Goal: Complete application form

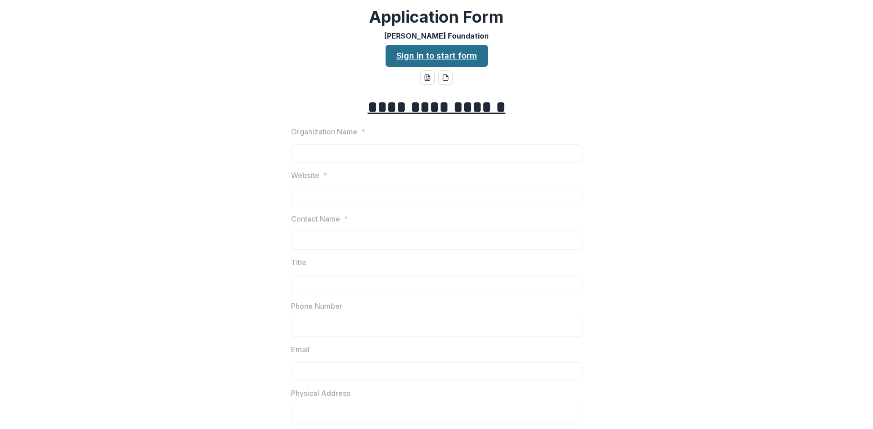
click at [443, 53] on link "Sign in to start form" at bounding box center [436, 56] width 102 height 22
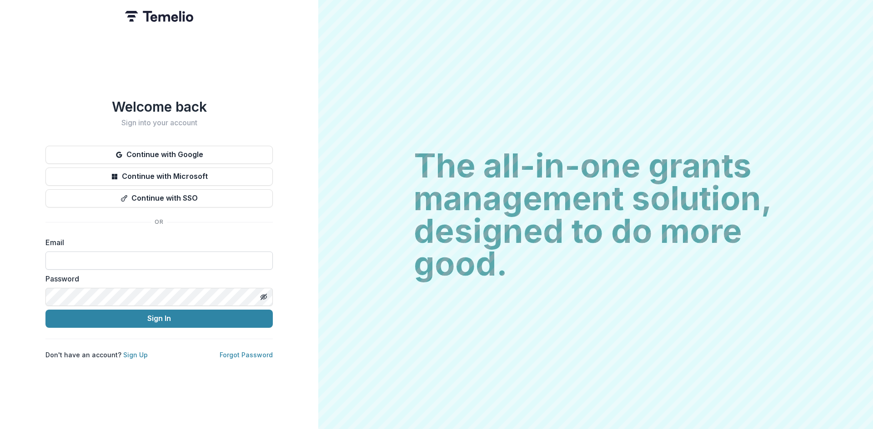
click at [58, 256] on input at bounding box center [158, 261] width 227 height 18
click at [185, 170] on button "Continue with Microsoft" at bounding box center [158, 177] width 227 height 18
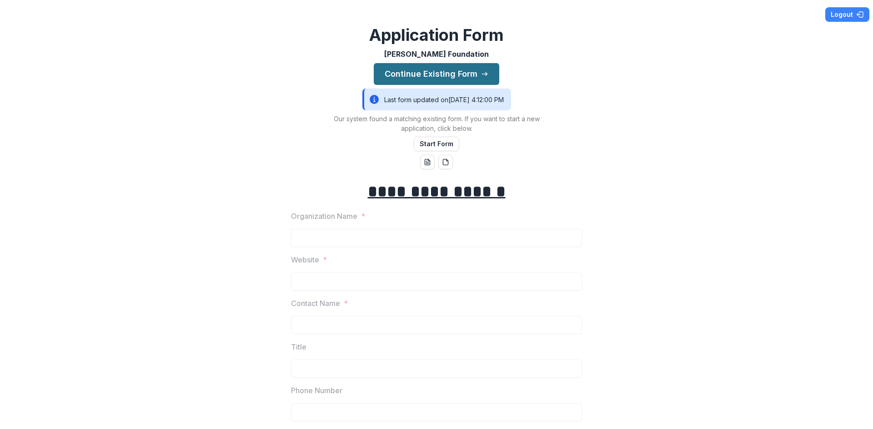
click at [443, 71] on button "Continue Existing Form" at bounding box center [436, 74] width 125 height 22
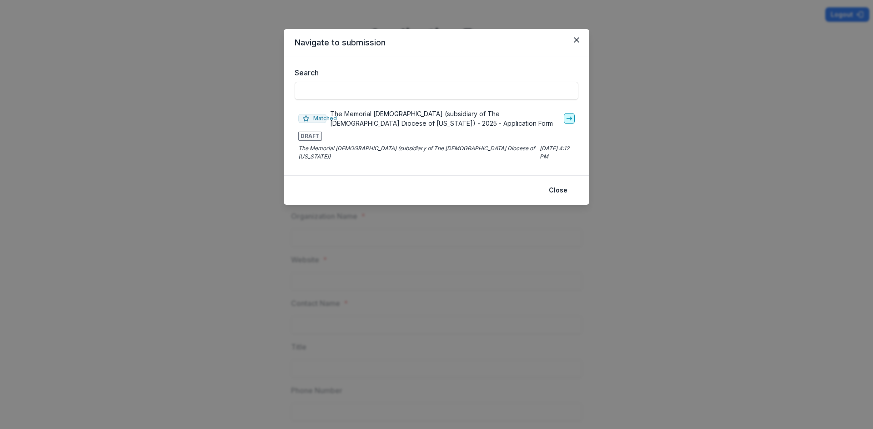
click at [569, 116] on icon "go-to" at bounding box center [568, 118] width 7 height 7
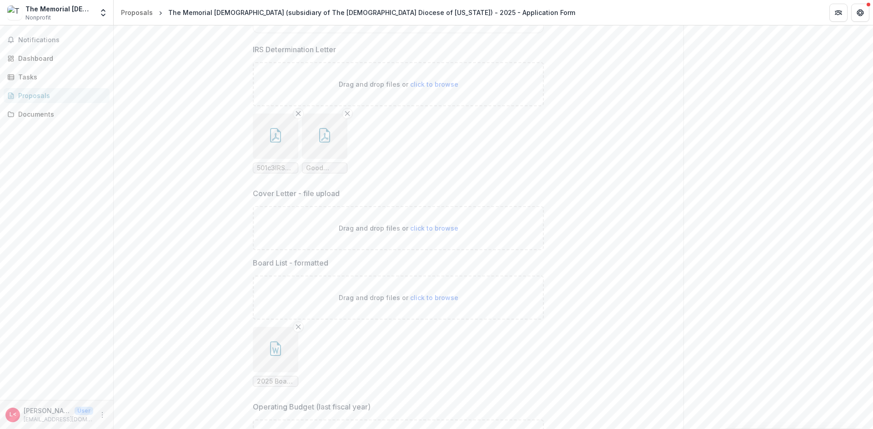
scroll to position [2591, 0]
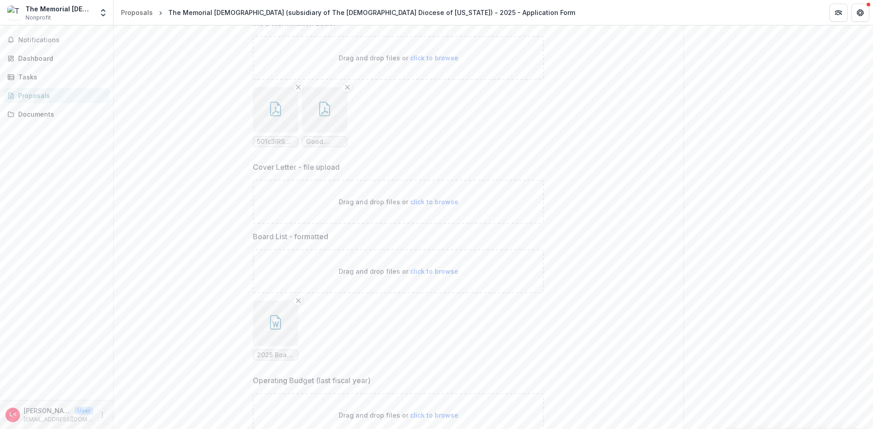
click at [444, 198] on span "click to browse" at bounding box center [434, 202] width 48 height 8
type input "**********"
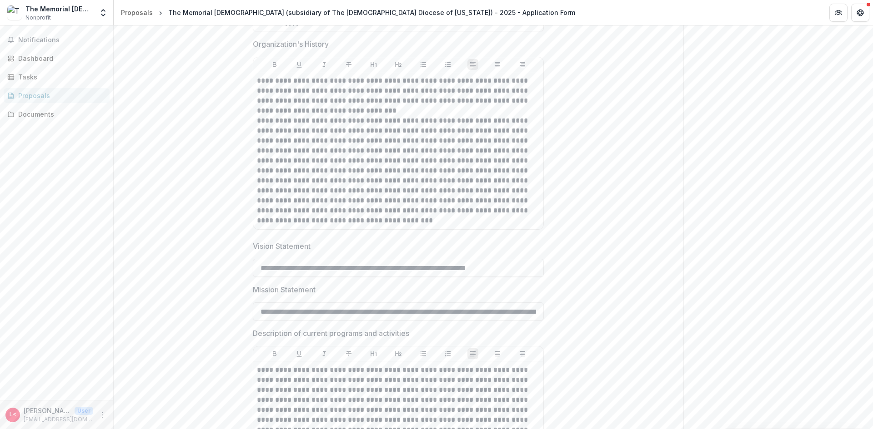
scroll to position [644, 0]
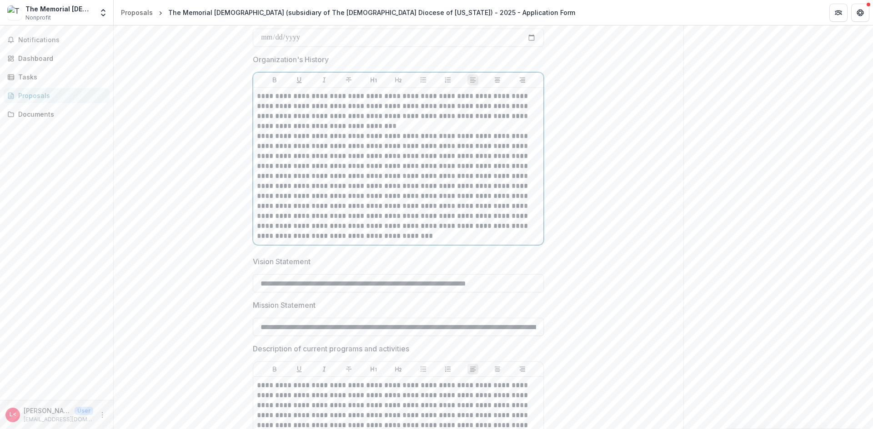
click at [330, 236] on p "**********" at bounding box center [398, 186] width 283 height 110
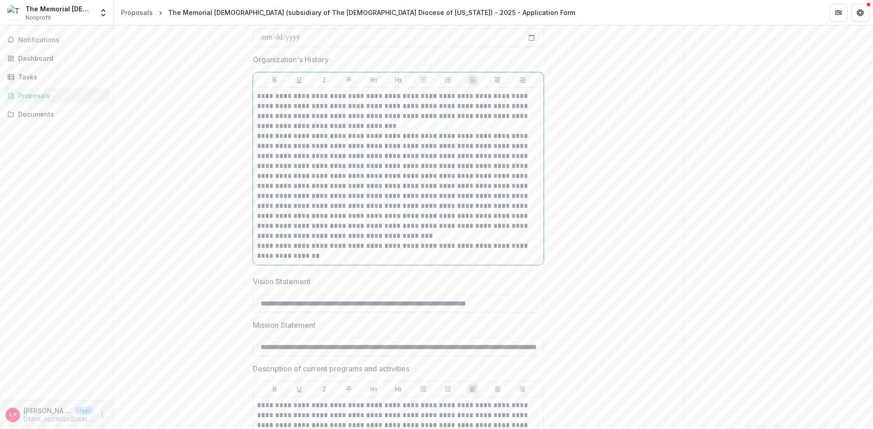
click at [520, 249] on p "**********" at bounding box center [398, 251] width 283 height 20
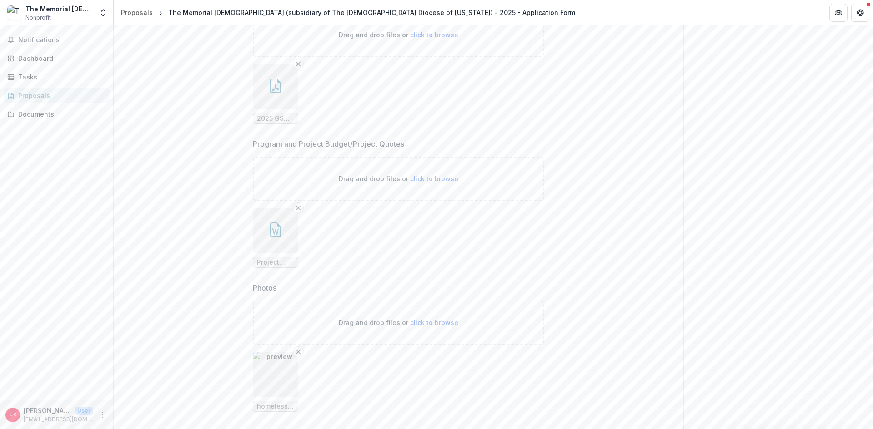
scroll to position [3073, 0]
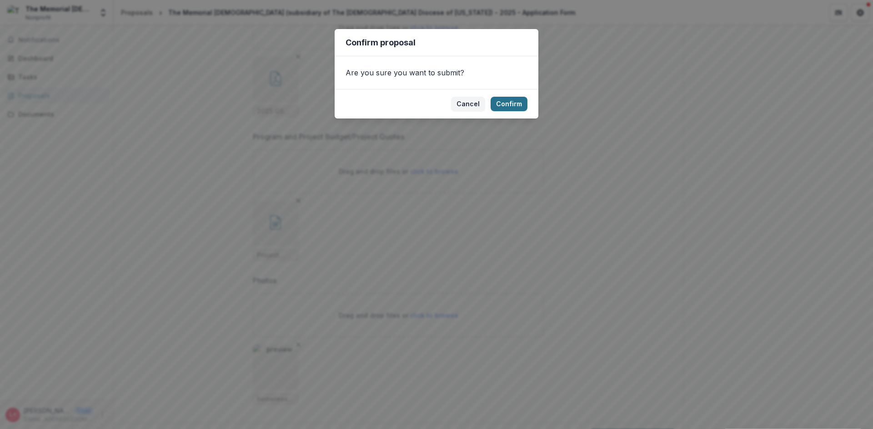
click at [514, 105] on button "Confirm" at bounding box center [508, 104] width 37 height 15
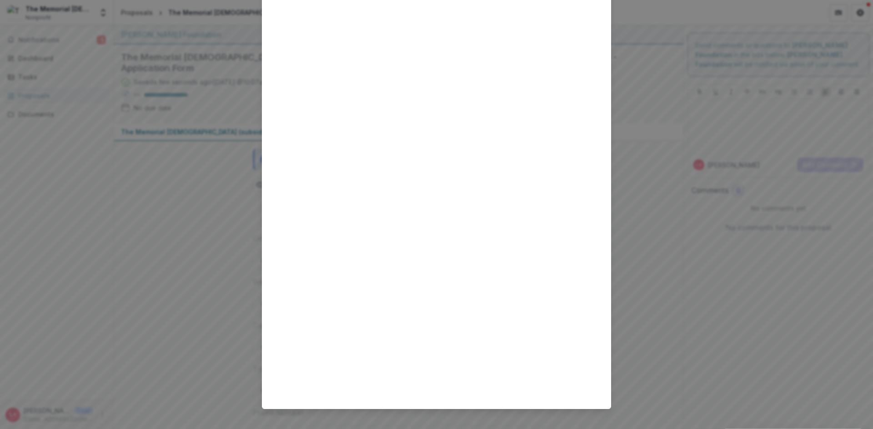
scroll to position [105, 0]
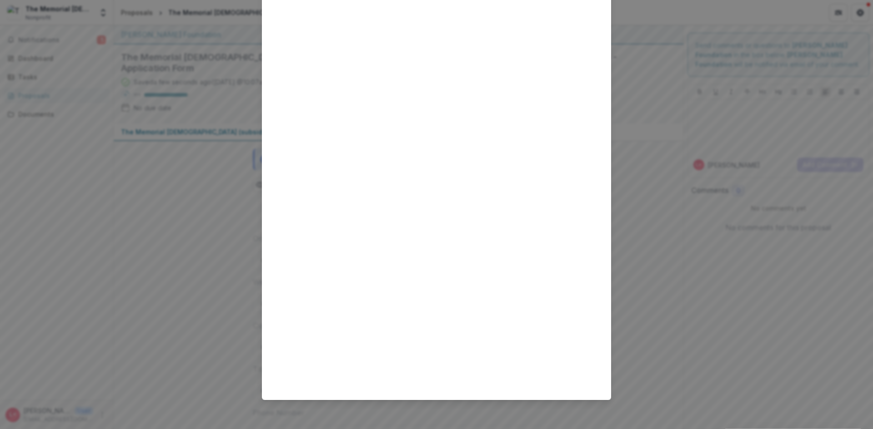
click at [690, 10] on div "Loading..." at bounding box center [436, 214] width 873 height 429
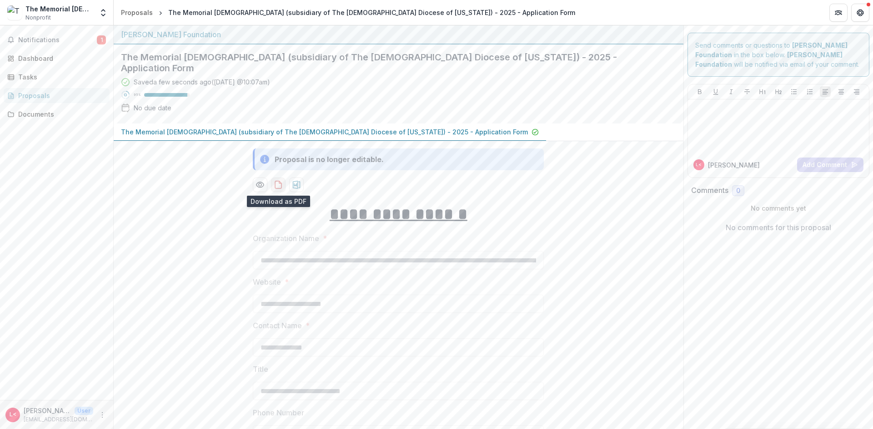
click at [276, 185] on icon "download-proposal" at bounding box center [278, 184] width 9 height 9
